Goal: Task Accomplishment & Management: Complete application form

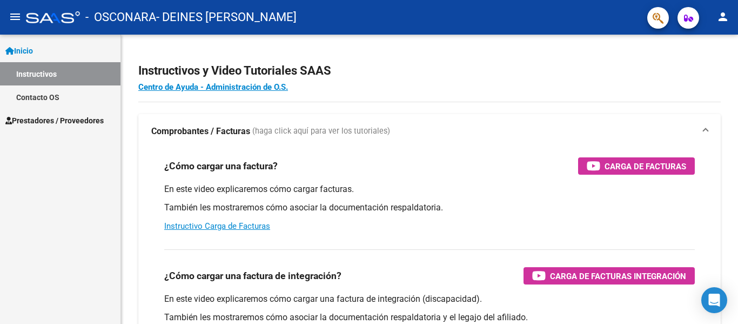
click at [76, 123] on span "Prestadores / Proveedores" at bounding box center [54, 121] width 98 height 12
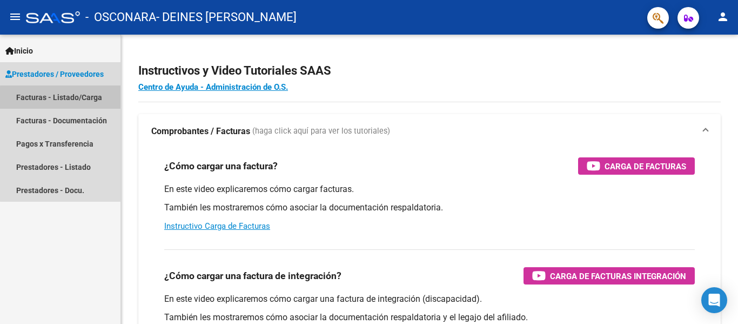
click at [75, 98] on link "Facturas - Listado/Carga" at bounding box center [60, 96] width 121 height 23
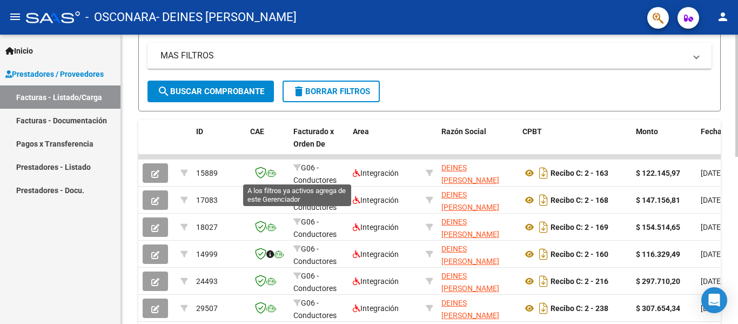
scroll to position [396, 0]
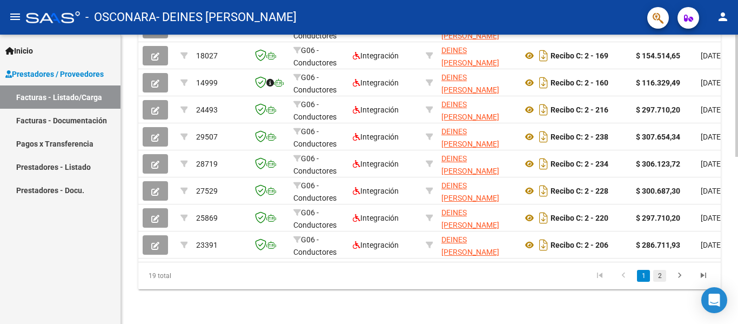
click at [658, 278] on link "2" at bounding box center [659, 276] width 13 height 12
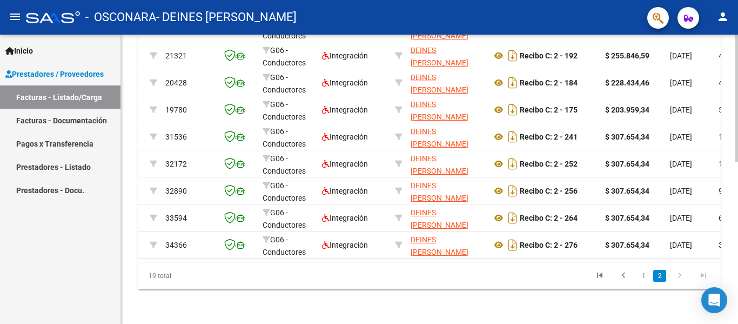
scroll to position [0, 0]
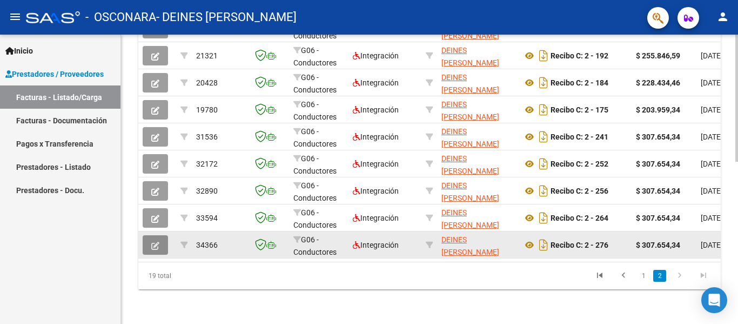
click at [156, 242] on icon "button" at bounding box center [155, 246] width 8 height 8
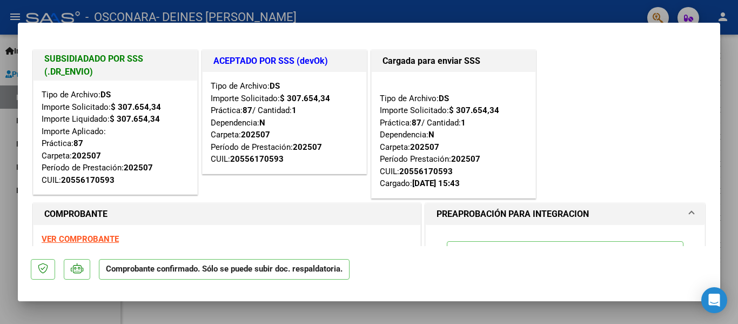
click at [732, 29] on div at bounding box center [369, 162] width 738 height 324
type input "$ 0,00"
